Goal: Find contact information: Find contact information

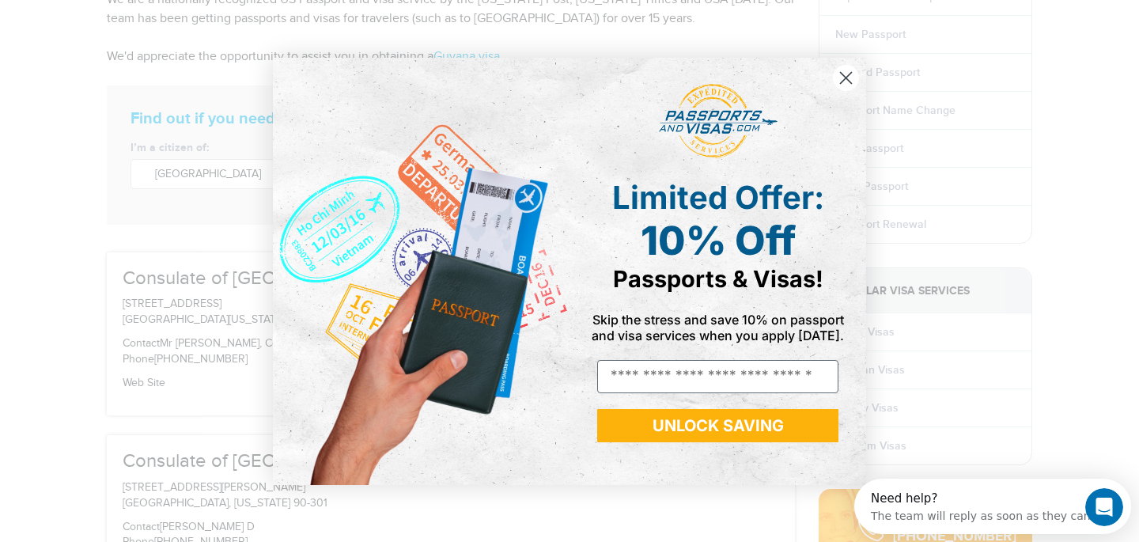
click at [847, 79] on icon "Close dialog" at bounding box center [846, 77] width 11 height 11
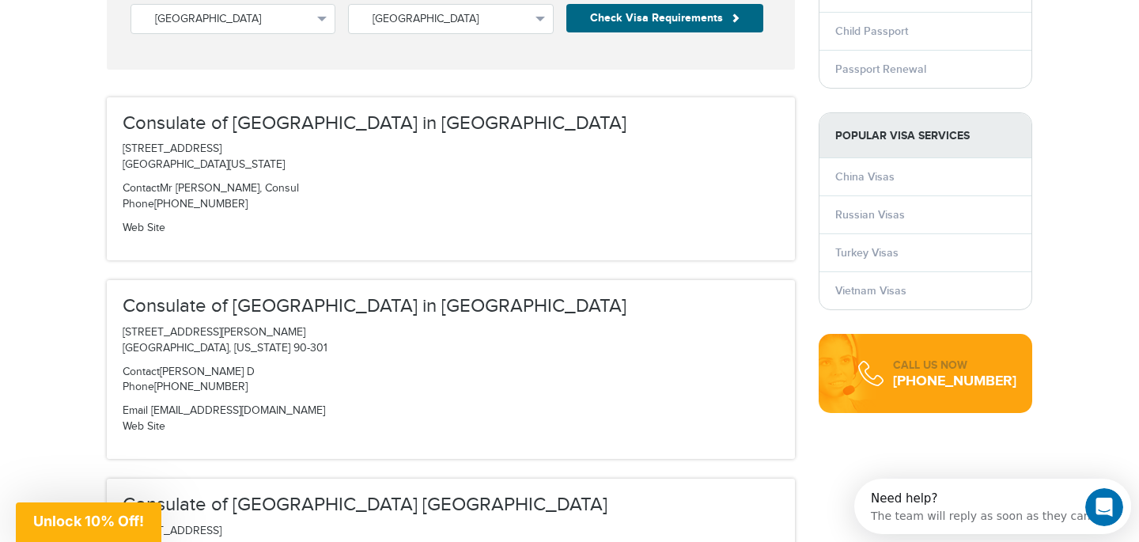
scroll to position [399, 0]
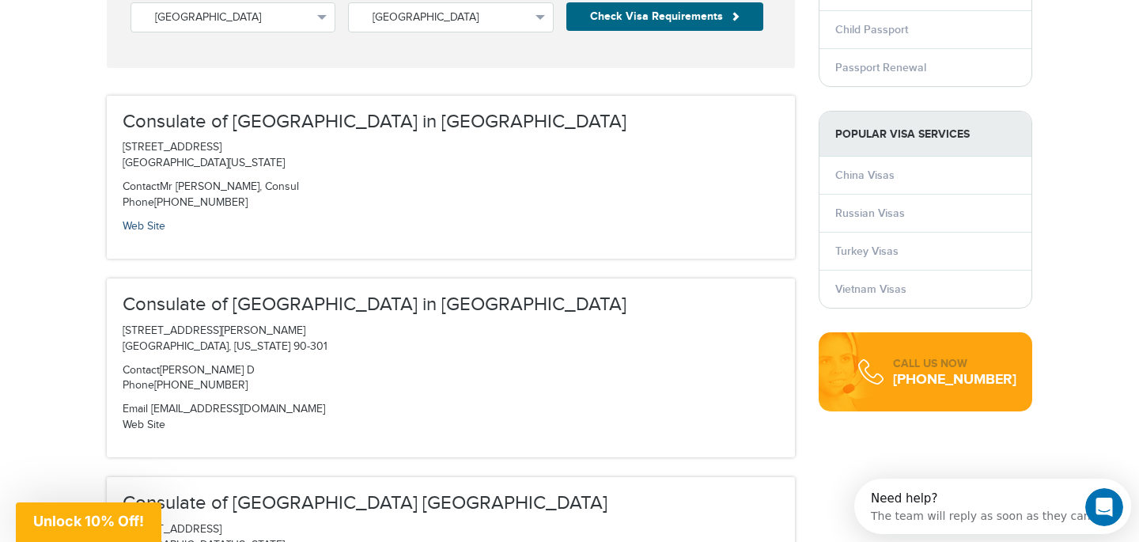
click at [150, 223] on link "Web Site" at bounding box center [144, 226] width 43 height 13
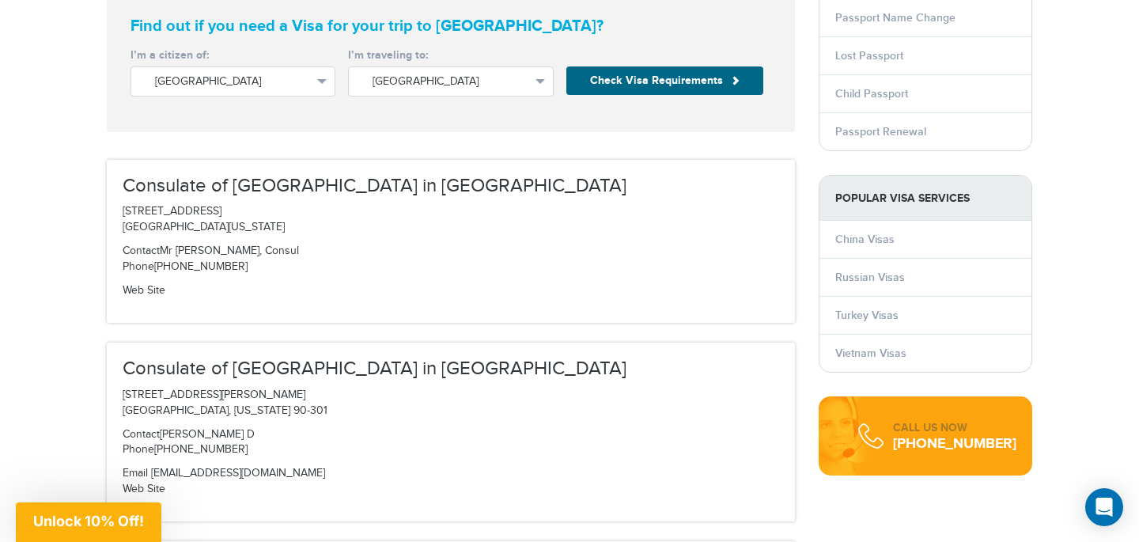
scroll to position [352, 0]
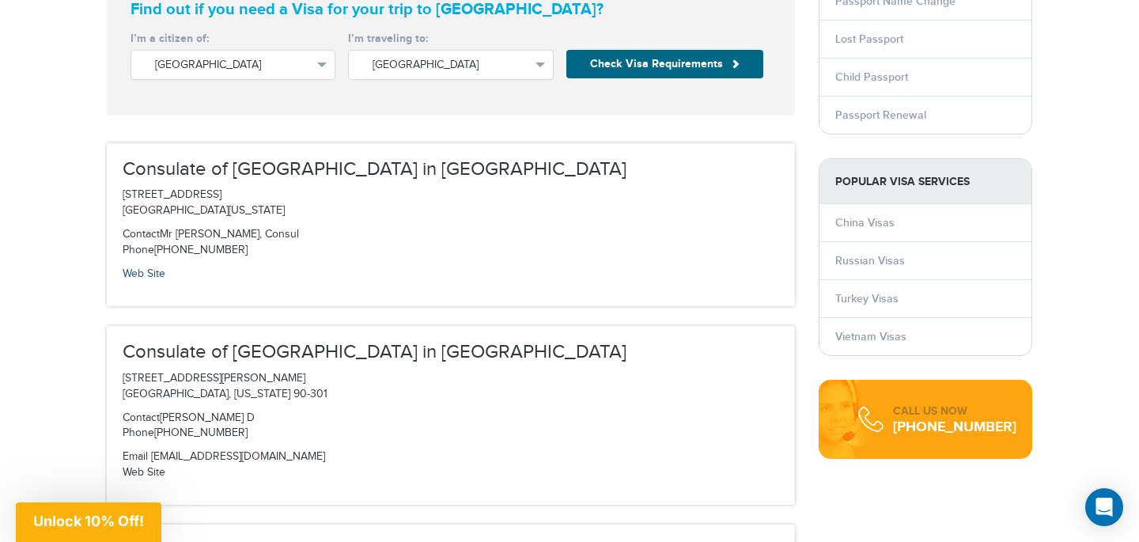
click at [145, 274] on link "Web Site" at bounding box center [144, 273] width 43 height 13
